Goal: Task Accomplishment & Management: Manage account settings

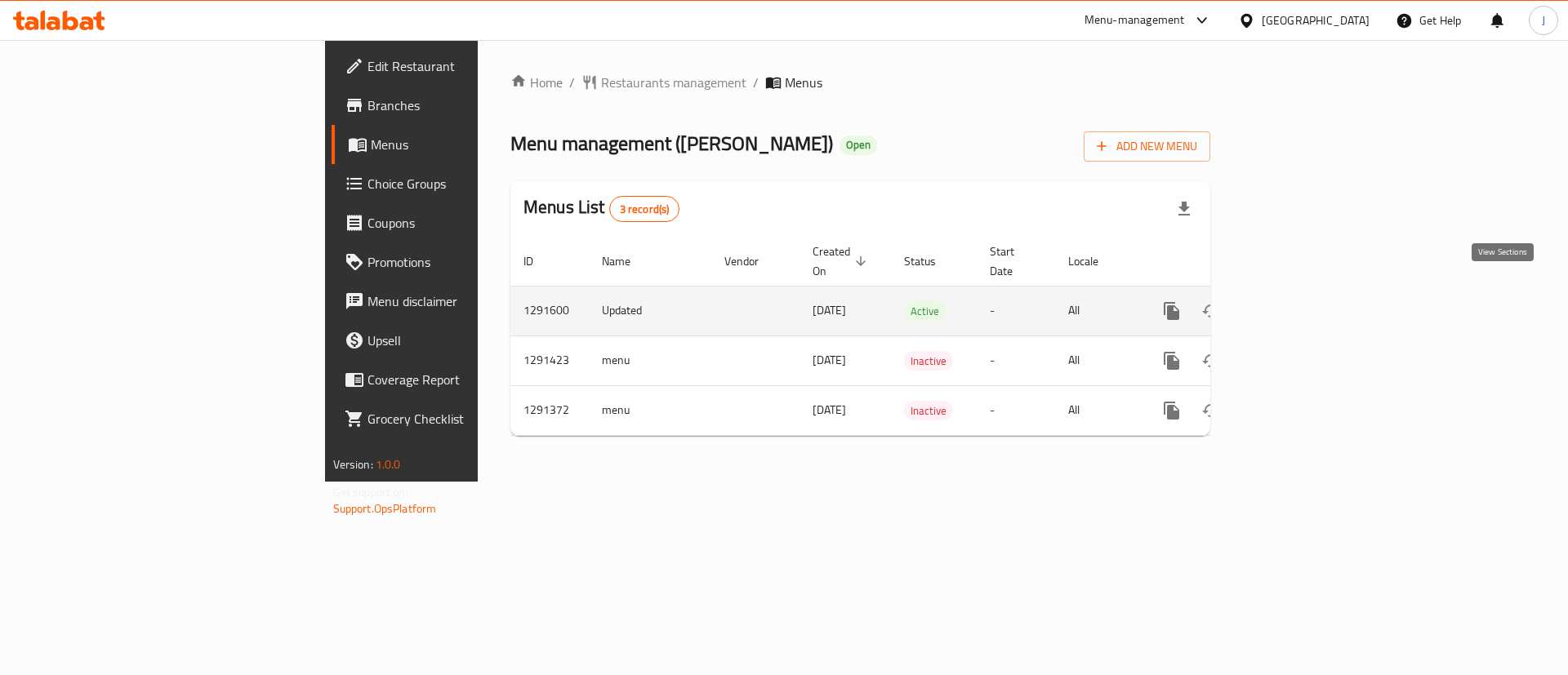
click at [1299, 301] on icon "enhanced table" at bounding box center [1289, 310] width 20 height 20
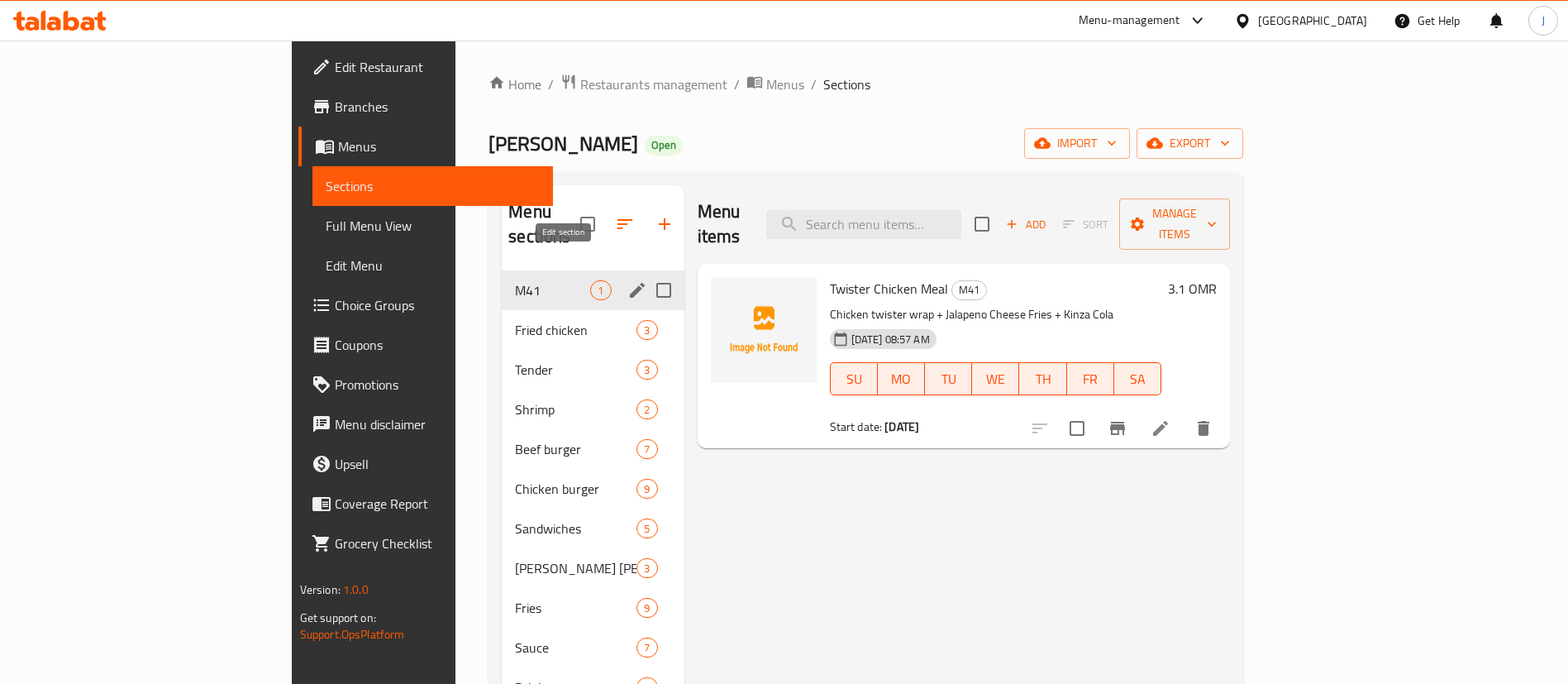
click at [630, 282] on icon "edit" at bounding box center [637, 290] width 15 height 15
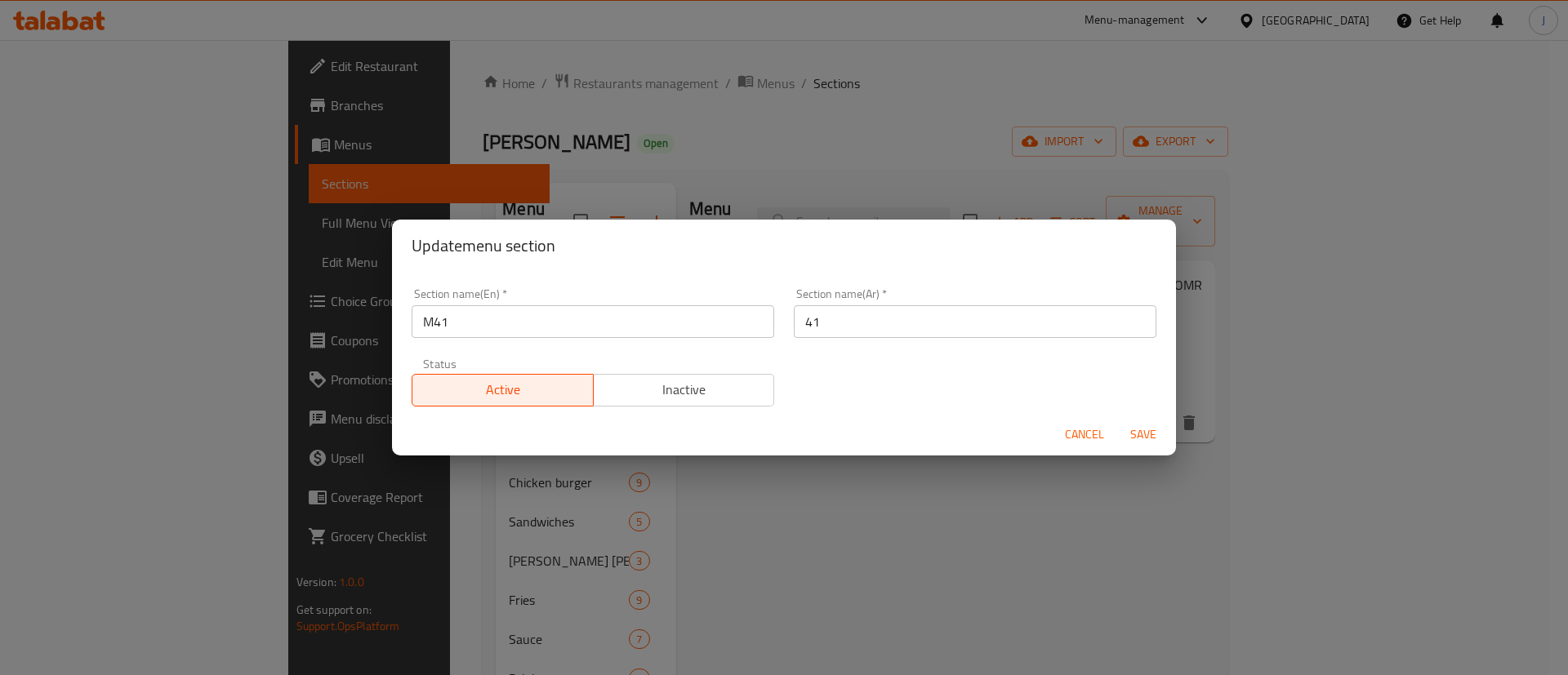
click at [626, 381] on span "Inactive" at bounding box center [684, 389] width 168 height 23
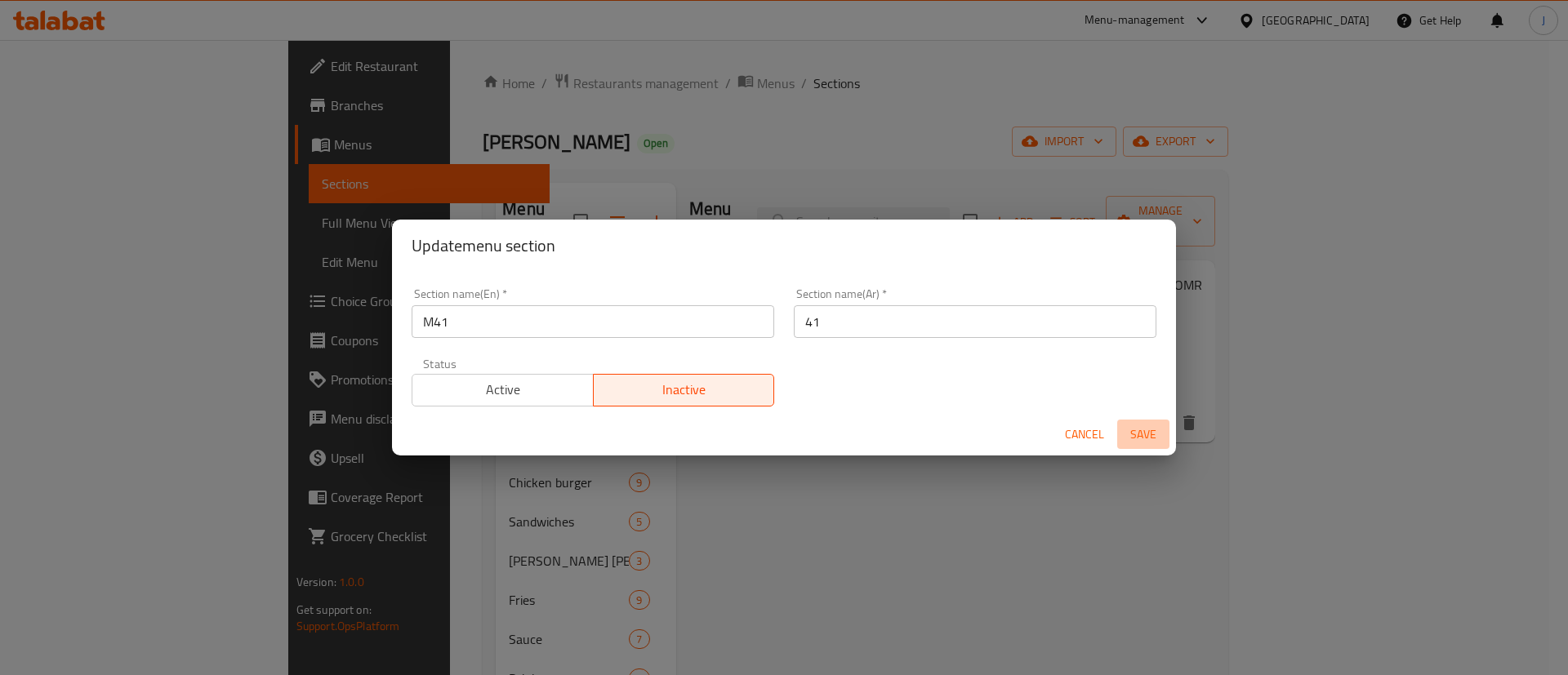
click at [1133, 428] on span "Save" at bounding box center [1143, 435] width 39 height 21
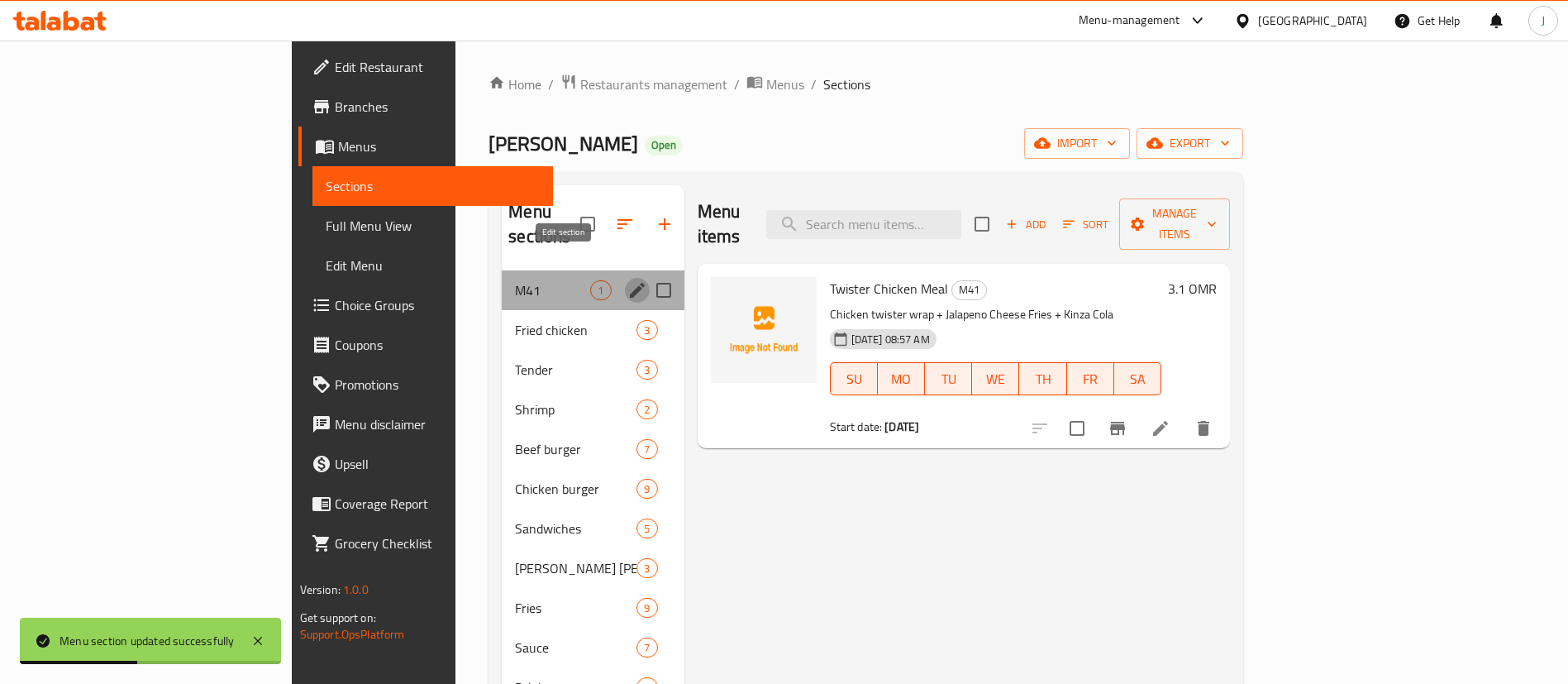
click at [630, 282] on icon "edit" at bounding box center [637, 290] width 15 height 15
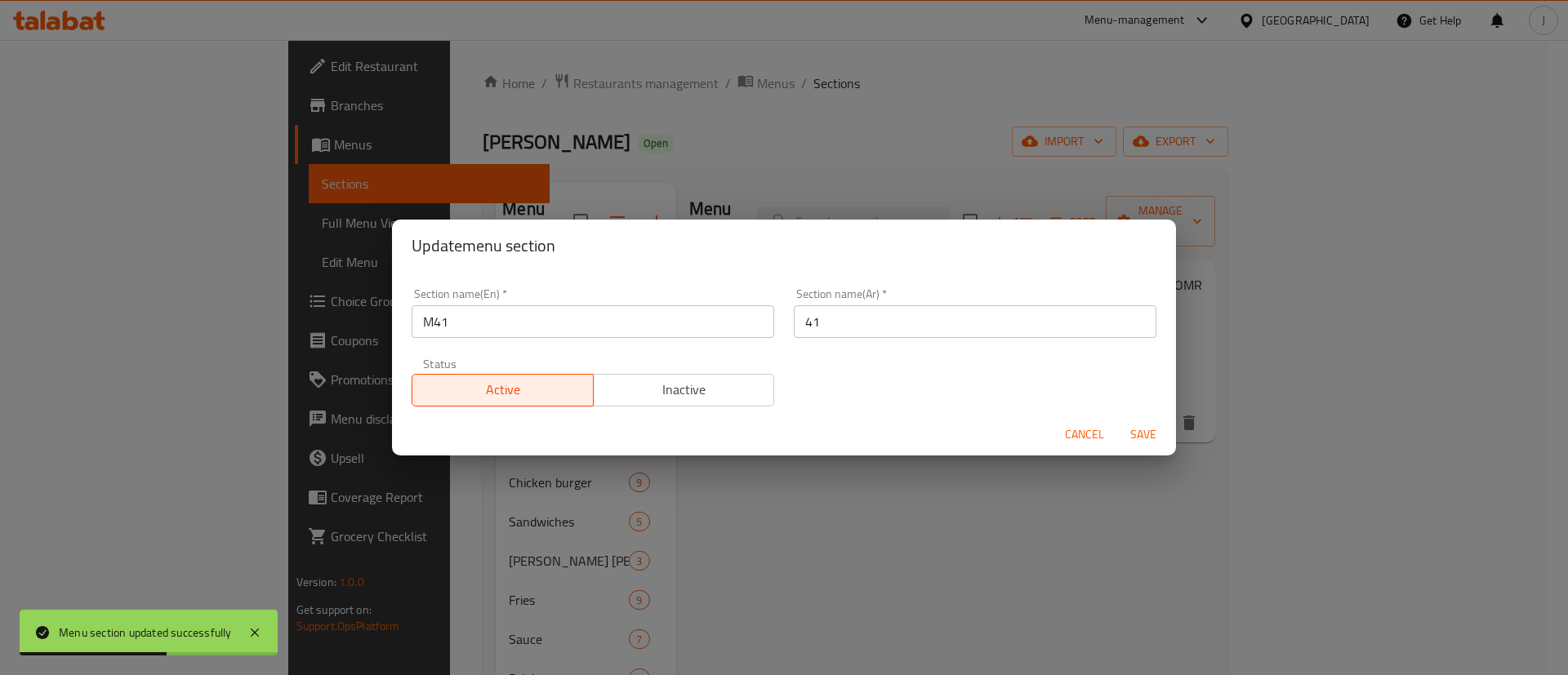
click at [667, 380] on span "Inactive" at bounding box center [684, 389] width 168 height 23
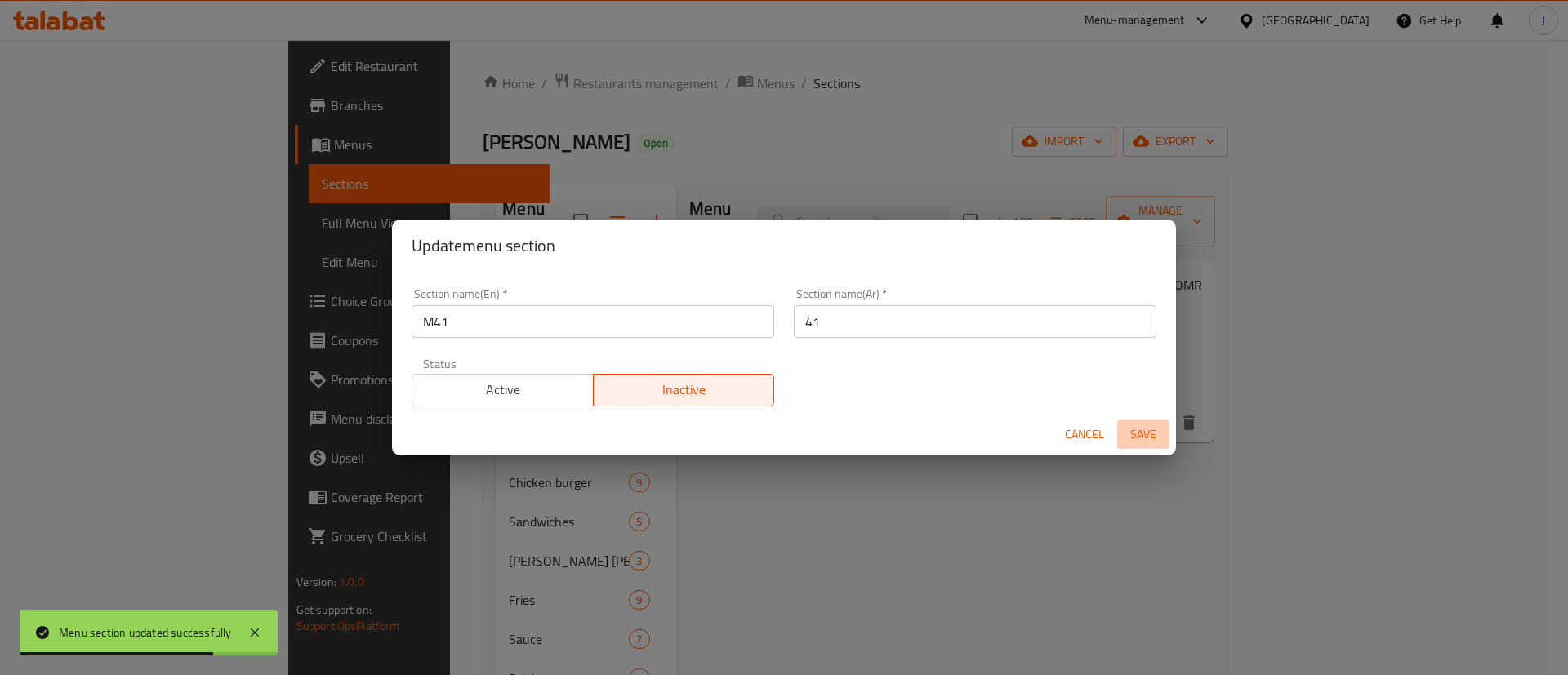
click at [1149, 440] on span "Save" at bounding box center [1143, 435] width 39 height 21
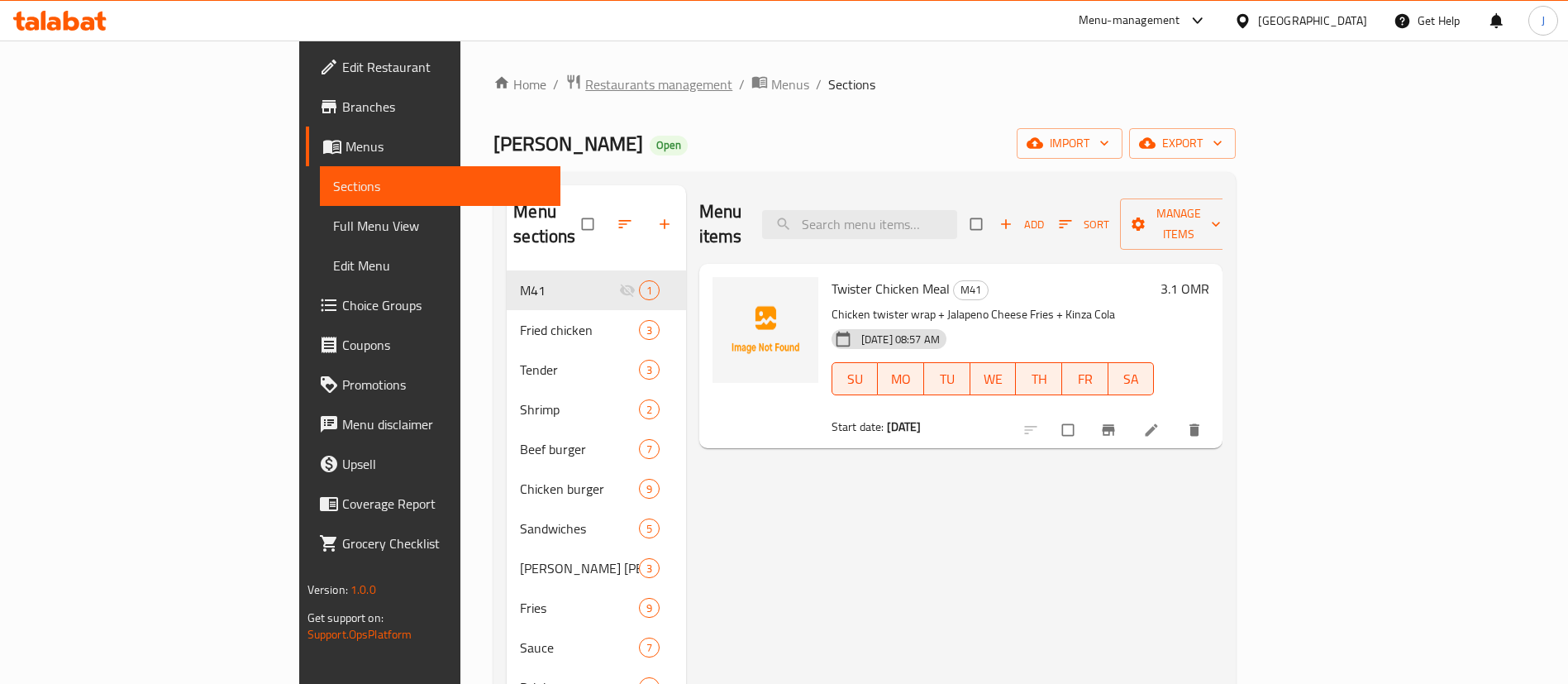
click at [585, 77] on span "Restaurants management" at bounding box center [658, 84] width 147 height 20
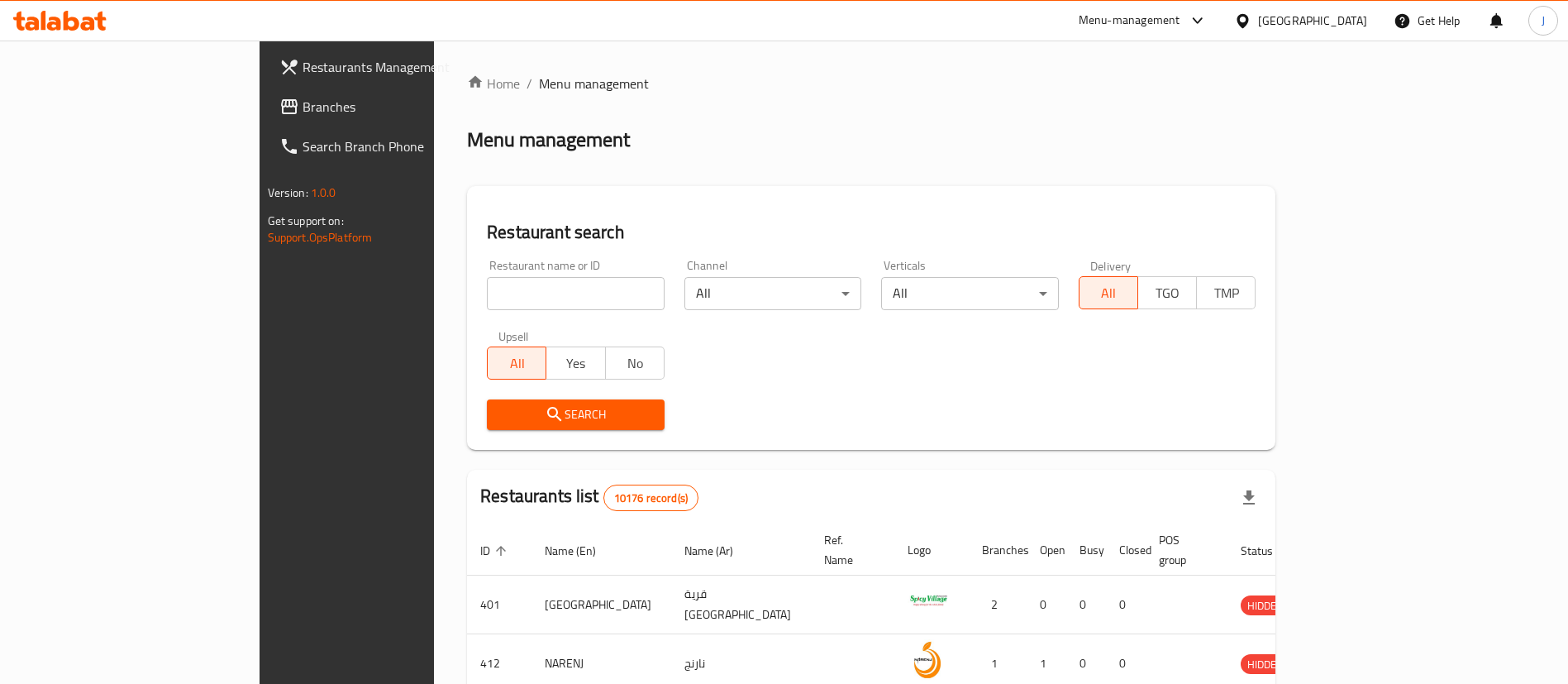
click at [619, 198] on div "Restaurant search Restaurant name or ID Restaurant name or ID Channel All ​ Ver…" at bounding box center [871, 317] width 809 height 263
click at [841, 201] on div "Restaurant search Restaurant name or ID Restaurant name or ID Channel All ​ Ver…" at bounding box center [871, 317] width 809 height 263
drag, startPoint x: 759, startPoint y: 197, endPoint x: 727, endPoint y: 192, distance: 32.4
click at [757, 192] on div "Restaurant search Restaurant name or ID Restaurant name or ID Channel All ​ Ver…" at bounding box center [871, 317] width 809 height 263
